Goal: Information Seeking & Learning: Learn about a topic

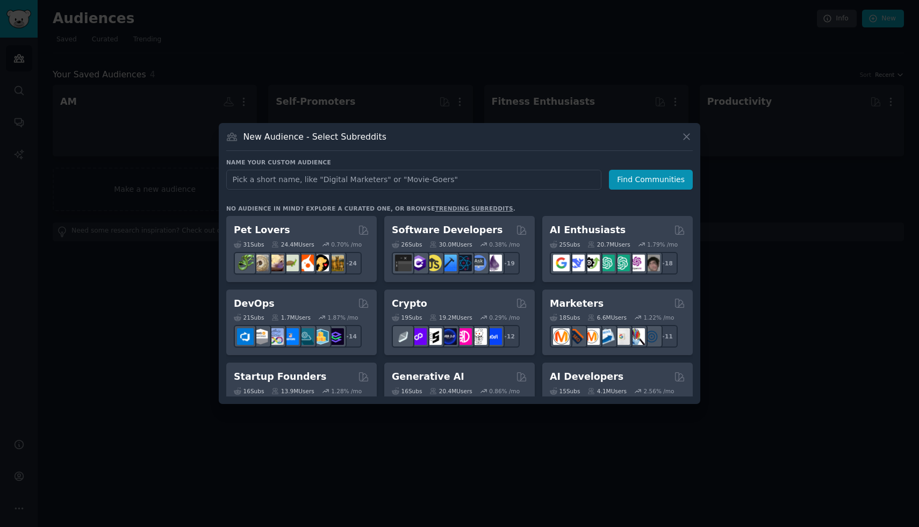
click at [335, 90] on div at bounding box center [459, 263] width 919 height 527
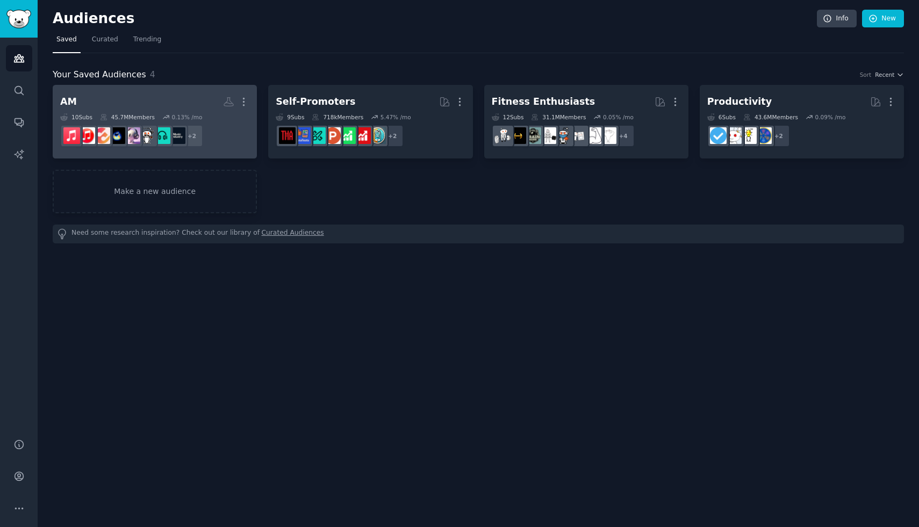
click at [176, 95] on h2 "AM Custom Audience More" at bounding box center [154, 101] width 189 height 19
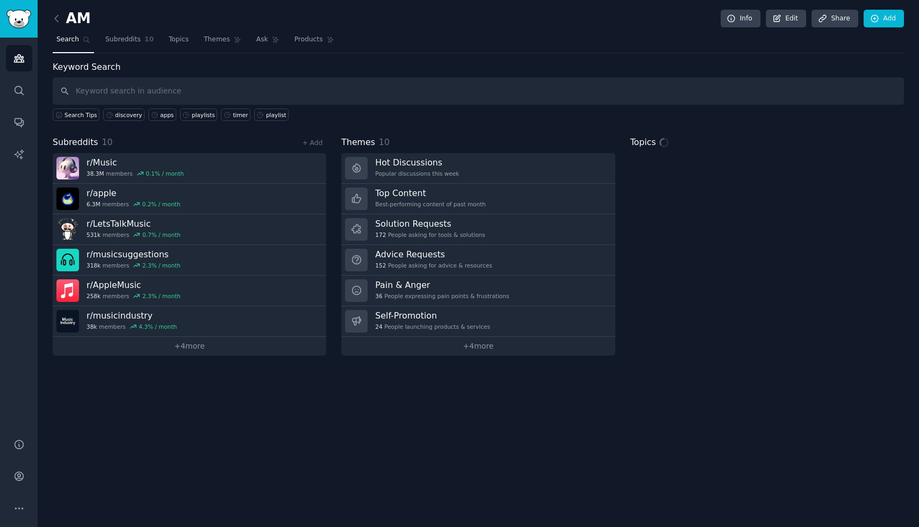
click at [344, 98] on input "text" at bounding box center [478, 90] width 851 height 27
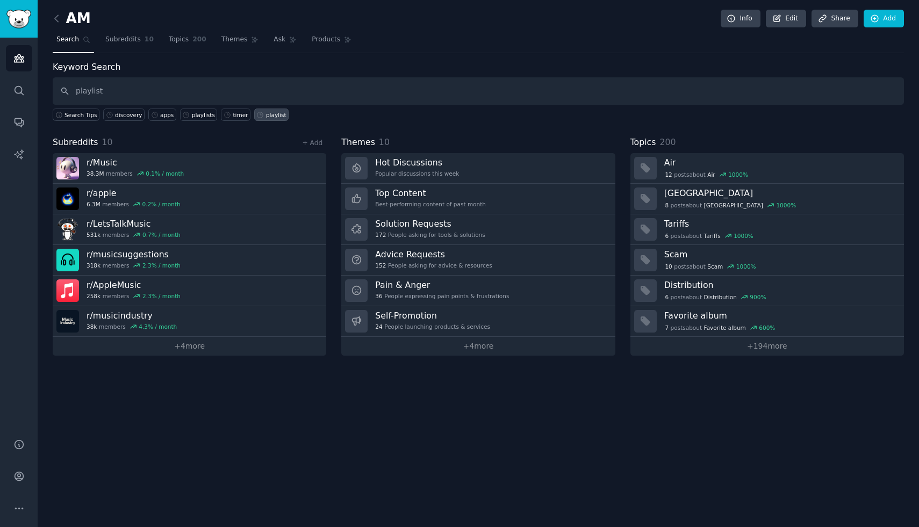
type input "playlist"
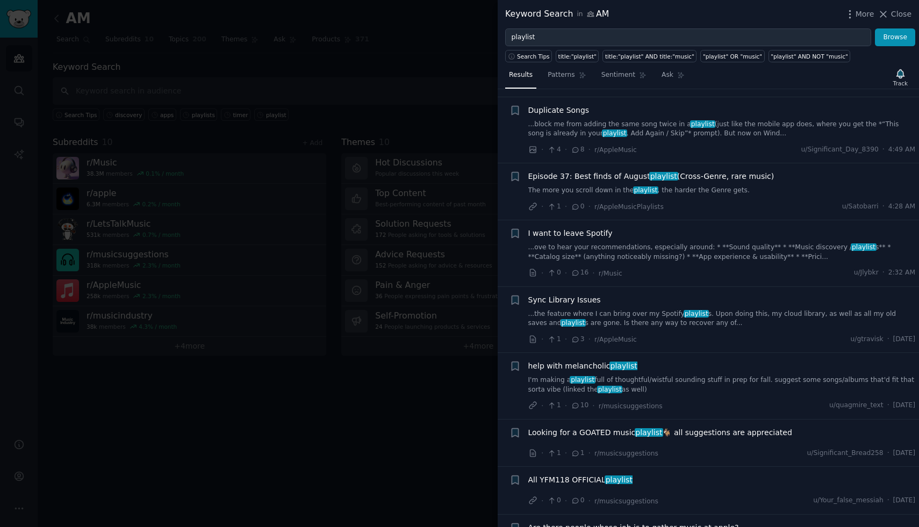
scroll to position [2357, 0]
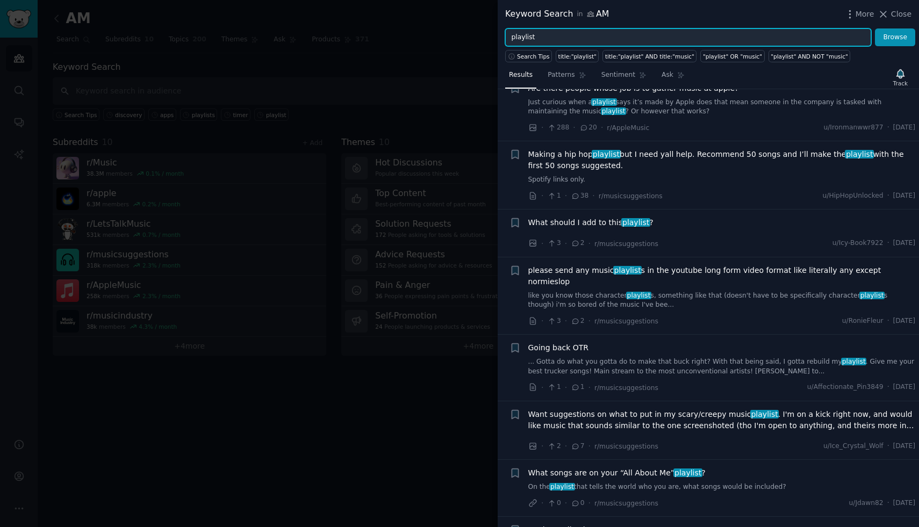
click at [654, 38] on input "playlist" at bounding box center [688, 37] width 366 height 18
type input "apps"
click at [875, 28] on button "Browse" at bounding box center [895, 37] width 40 height 18
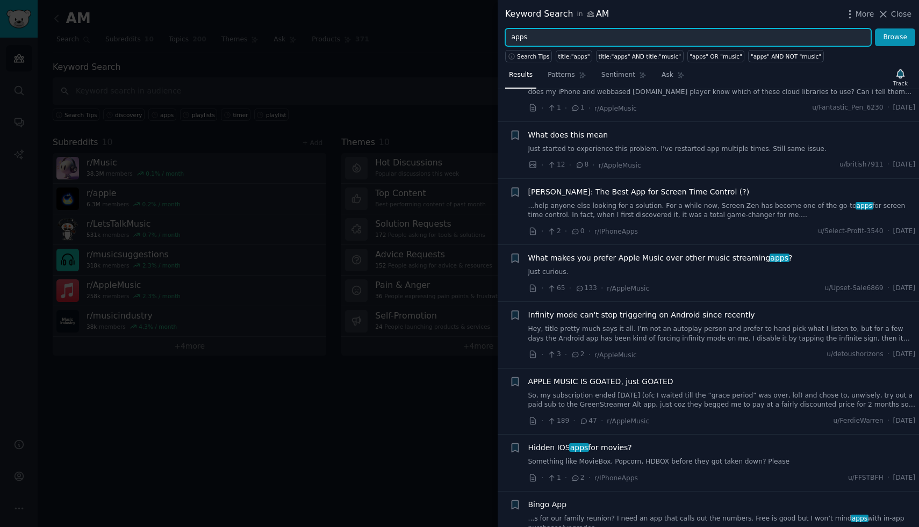
scroll to position [6110, 0]
